Goal: Transaction & Acquisition: Obtain resource

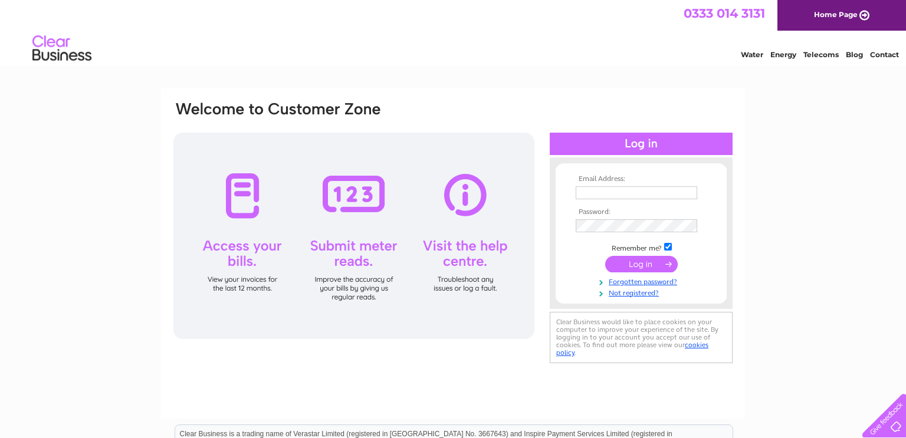
type input "peter680lee@btinternet.com"
click at [625, 264] on input "submit" at bounding box center [641, 264] width 73 height 17
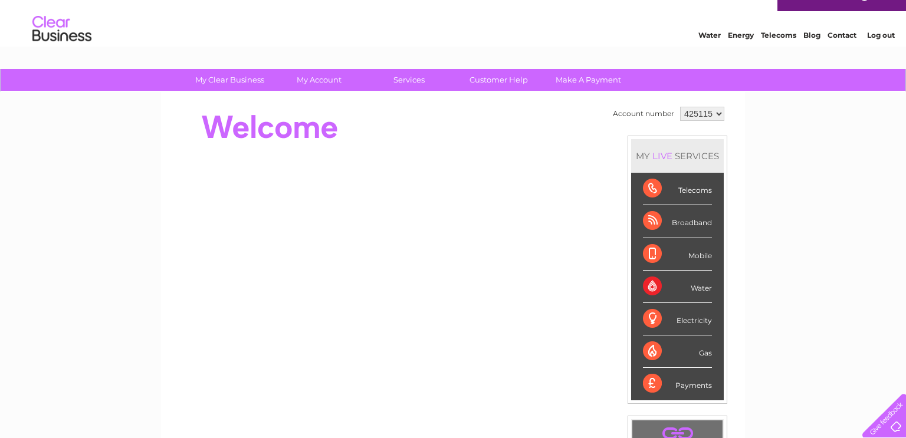
scroll to position [15, 0]
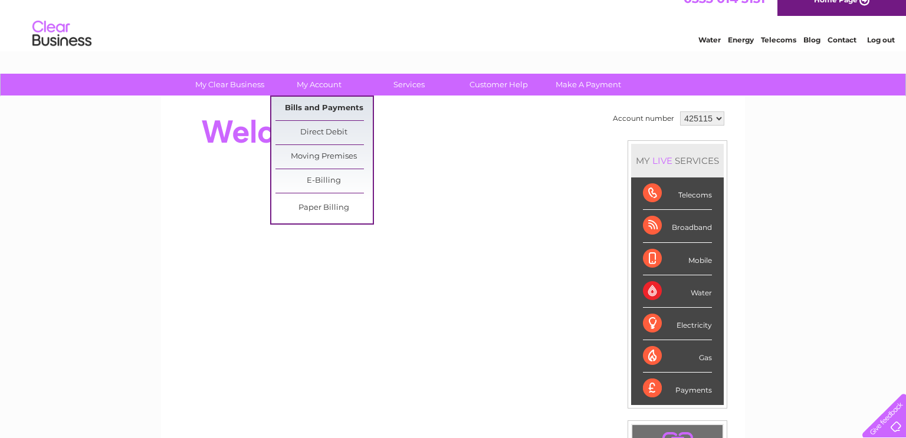
click at [325, 111] on link "Bills and Payments" at bounding box center [323, 109] width 97 height 24
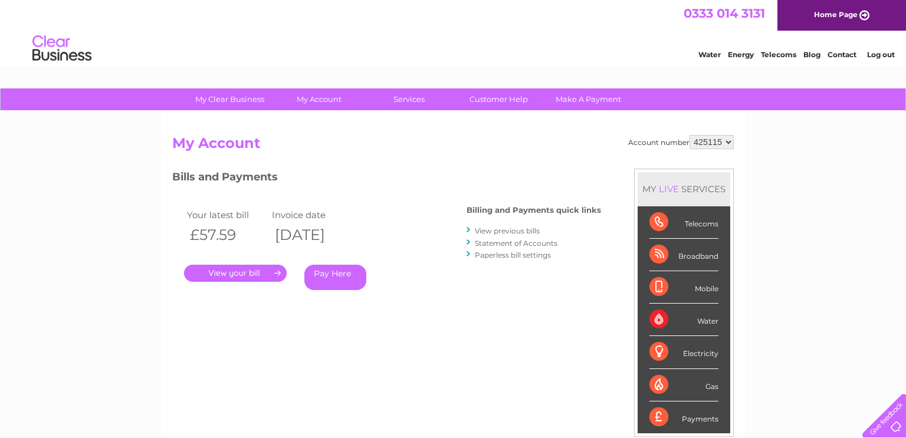
click at [259, 268] on link "." at bounding box center [235, 273] width 103 height 17
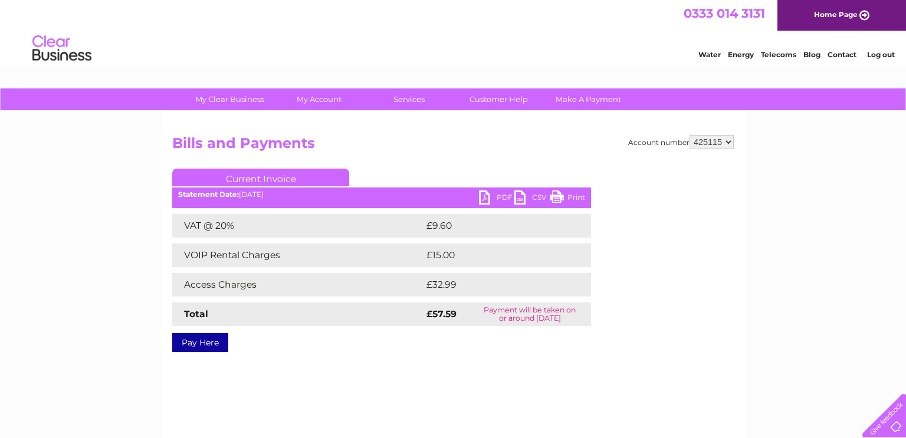
click at [582, 196] on link "Print" at bounding box center [567, 198] width 35 height 17
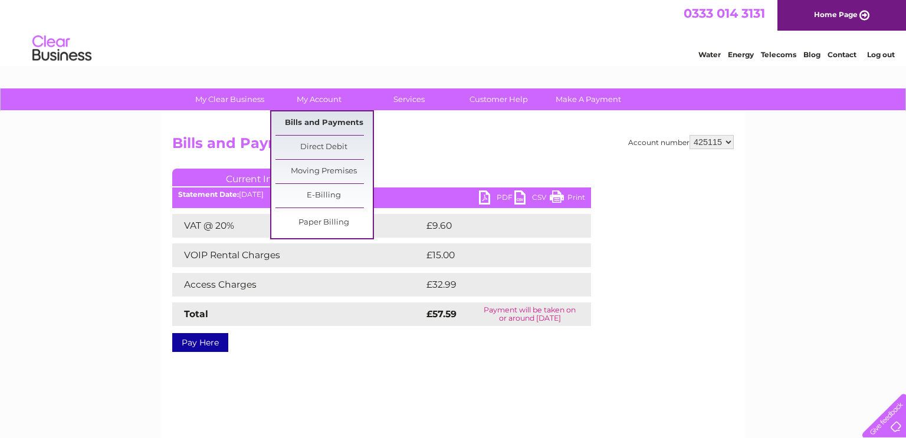
click at [318, 116] on link "Bills and Payments" at bounding box center [323, 123] width 97 height 24
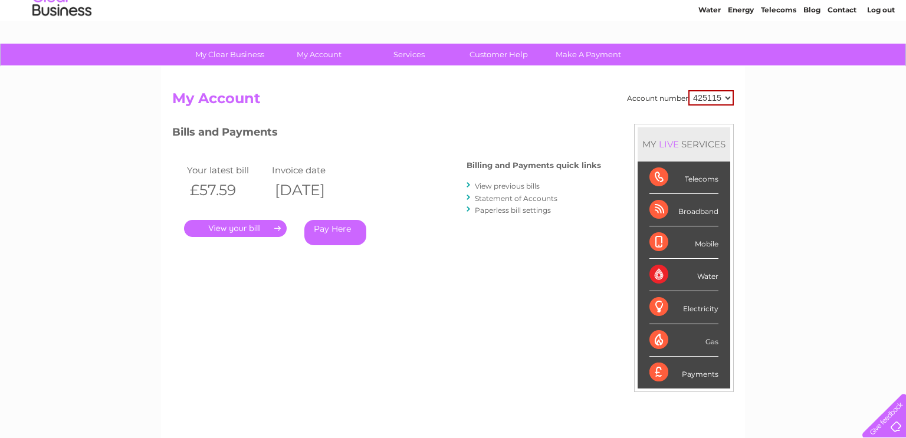
scroll to position [48, 0]
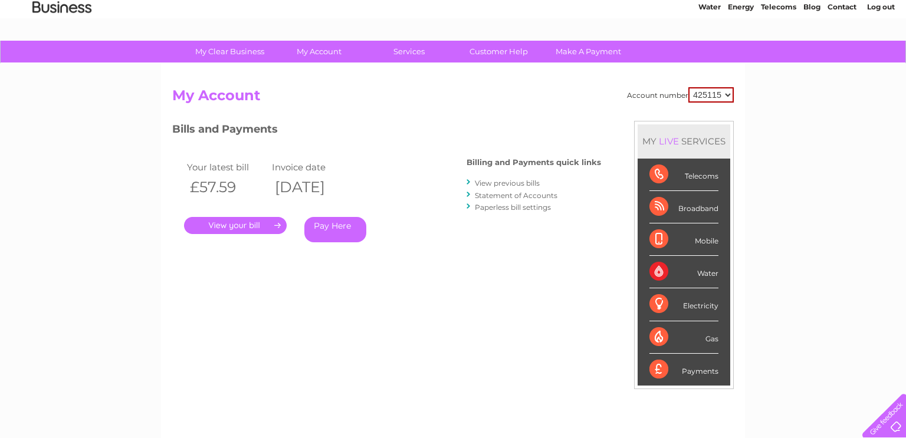
click at [502, 184] on link "View previous bills" at bounding box center [507, 183] width 65 height 9
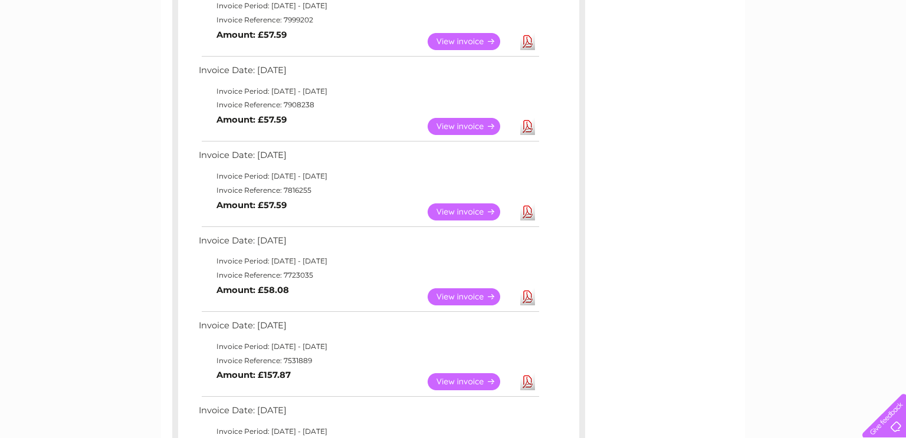
scroll to position [245, 0]
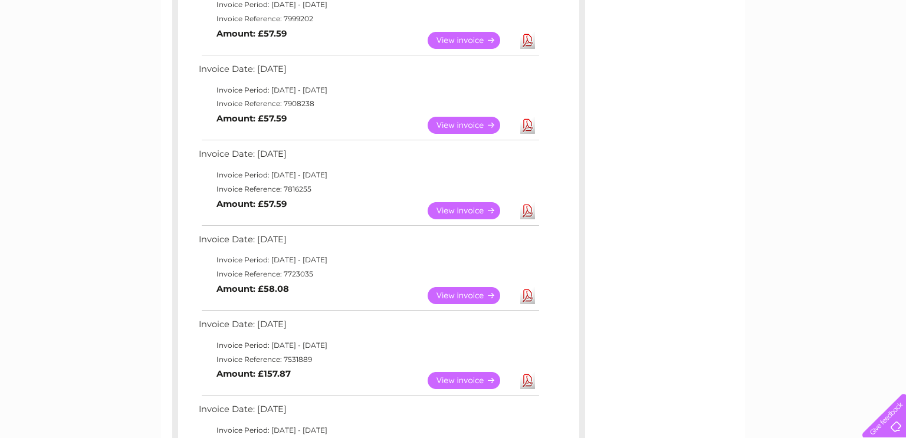
click at [476, 291] on link "View" at bounding box center [471, 295] width 87 height 17
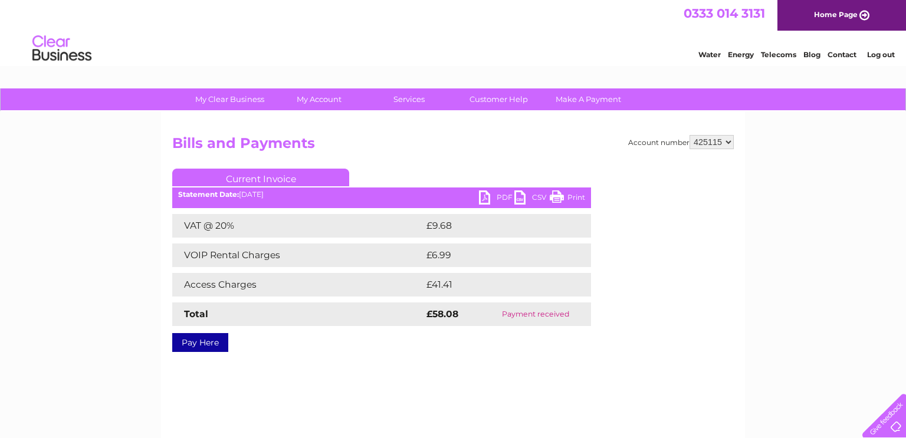
click at [560, 201] on link "Print" at bounding box center [567, 198] width 35 height 17
click at [782, 216] on div "My Clear Business Login Details My Details My Preferences Link Account My Accou…" at bounding box center [453, 365] width 906 height 555
